Goal: Check status

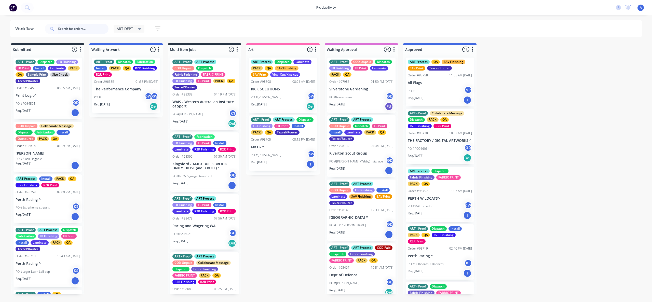
click at [70, 31] on input "text" at bounding box center [83, 29] width 50 height 10
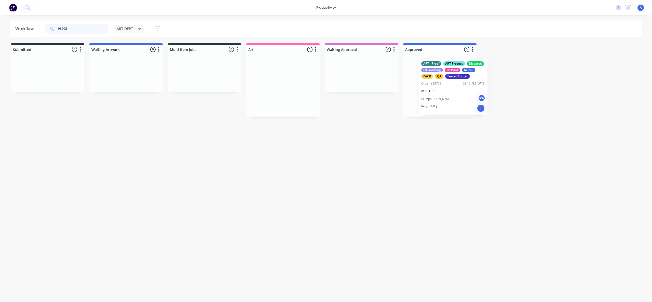
drag, startPoint x: 285, startPoint y: 94, endPoint x: 450, endPoint y: 87, distance: 164.8
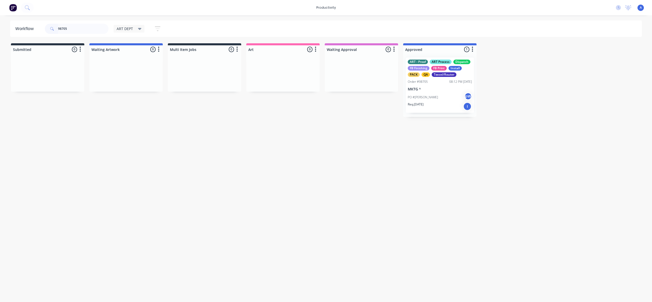
click at [435, 89] on p "MKTG ^" at bounding box center [440, 89] width 64 height 4
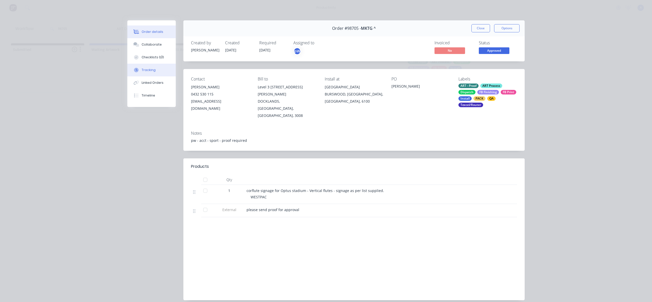
click at [159, 67] on button "Tracking" at bounding box center [151, 70] width 48 height 13
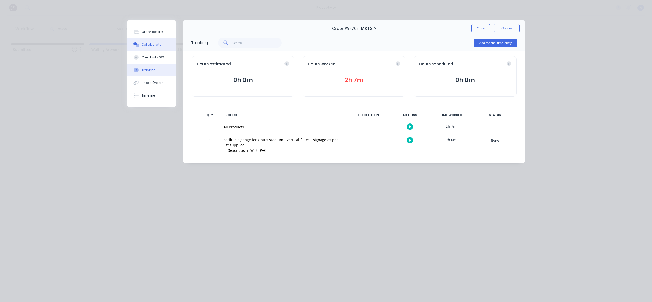
click at [140, 42] on button "Collaborate" at bounding box center [151, 44] width 48 height 13
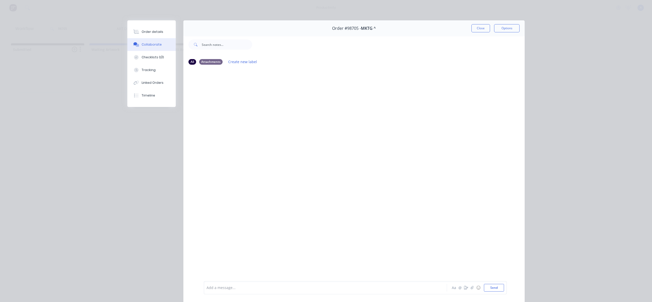
click at [473, 291] on div "Aa @ ☺ Send" at bounding box center [477, 288] width 53 height 8
click at [473, 290] on button "button" at bounding box center [472, 288] width 6 height 6
click at [494, 288] on button "Send" at bounding box center [494, 288] width 20 height 8
click at [471, 289] on icon "button" at bounding box center [472, 288] width 3 height 4
click at [487, 286] on button "Send" at bounding box center [494, 288] width 20 height 8
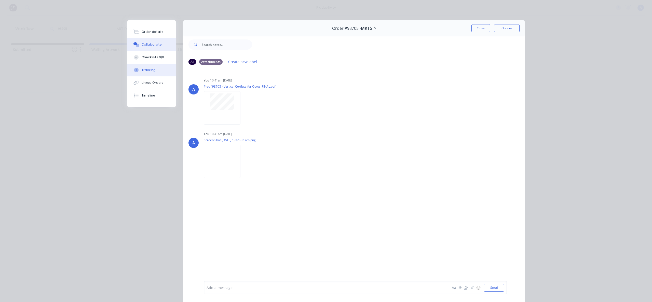
click at [162, 73] on button "Tracking" at bounding box center [151, 70] width 48 height 13
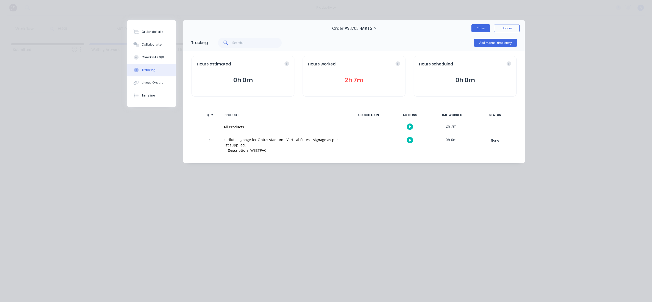
click at [486, 25] on button "Close" at bounding box center [481, 28] width 19 height 8
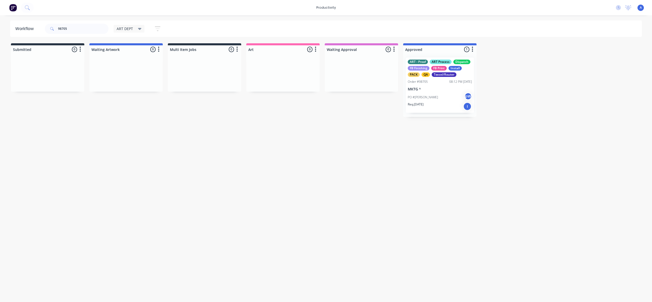
click at [511, 147] on div "Workflow 98705 ART DEPT Save new view None edit ART DEPT (Default) edit Banner …" at bounding box center [326, 156] width 652 height 272
click at [365, 204] on div "Workflow 98705 ART DEPT Save new view None edit ART DEPT (Default) edit Banner …" at bounding box center [326, 156] width 652 height 272
click at [382, 172] on div "Workflow 98705 ART DEPT Save new view None edit ART DEPT (Default) edit Banner …" at bounding box center [326, 156] width 652 height 272
click at [88, 31] on input "98705" at bounding box center [83, 29] width 50 height 10
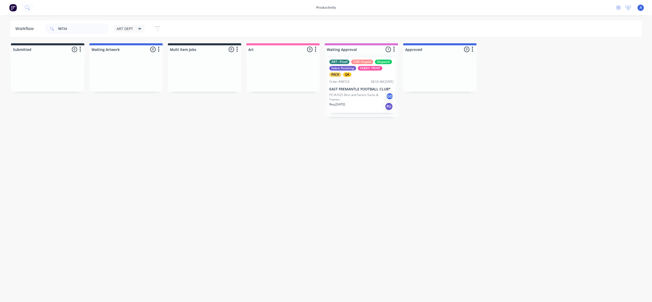
drag, startPoint x: 338, startPoint y: 129, endPoint x: 362, endPoint y: 94, distance: 41.6
click at [338, 129] on div "Workflow 98724 ART DEPT Save new view None edit ART DEPT (Default) edit Banner …" at bounding box center [326, 156] width 652 height 272
click at [361, 90] on p "EAST FREMANTLE FOOTBALL CLUB*" at bounding box center [361, 89] width 64 height 4
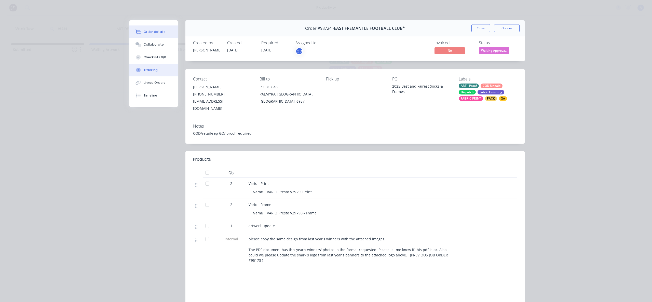
click at [150, 73] on button "Tracking" at bounding box center [153, 70] width 48 height 13
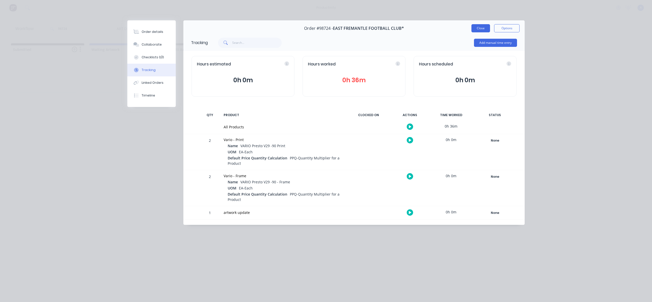
click at [486, 31] on button "Close" at bounding box center [481, 28] width 19 height 8
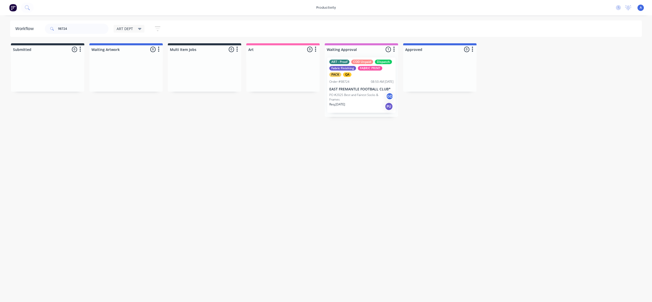
click at [505, 167] on div "Workflow 98724 ART DEPT Save new view None edit ART DEPT (Default) edit Banner …" at bounding box center [326, 156] width 652 height 272
click at [427, 168] on div "Workflow 98724 ART DEPT Save new view None edit ART DEPT (Default) edit Banner …" at bounding box center [326, 156] width 652 height 272
click at [85, 28] on input "98724" at bounding box center [83, 29] width 50 height 10
type input "98714"
